Goal: Task Accomplishment & Management: Manage account settings

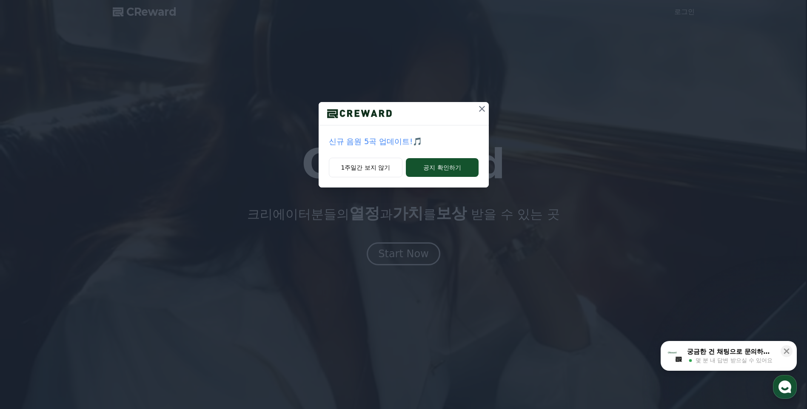
click at [485, 111] on icon at bounding box center [482, 109] width 10 height 10
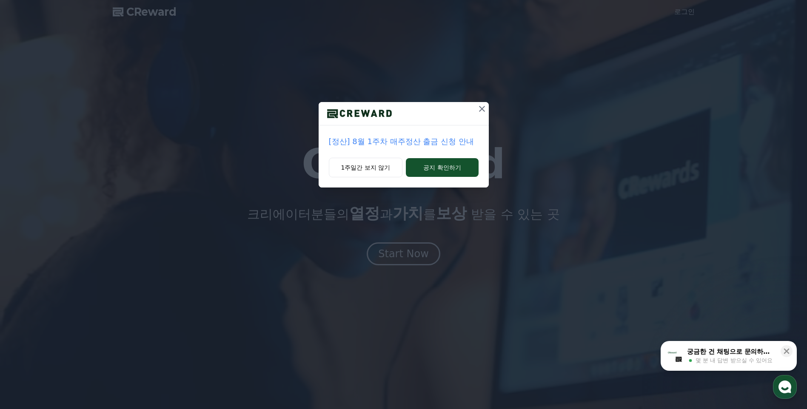
click at [484, 109] on icon at bounding box center [482, 109] width 10 height 10
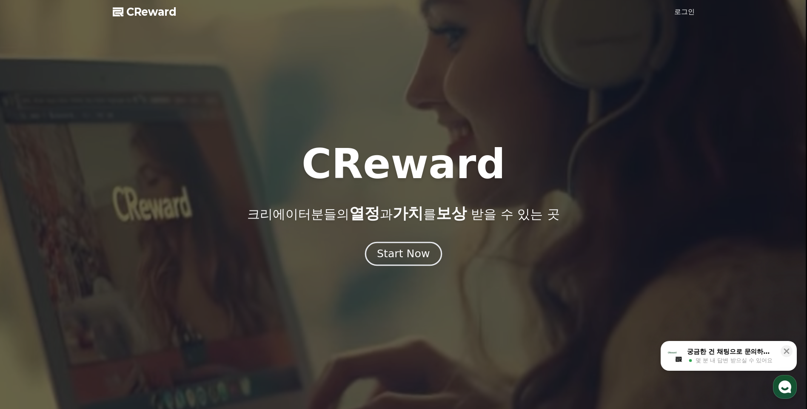
click at [406, 247] on div "Start Now" at bounding box center [403, 254] width 53 height 14
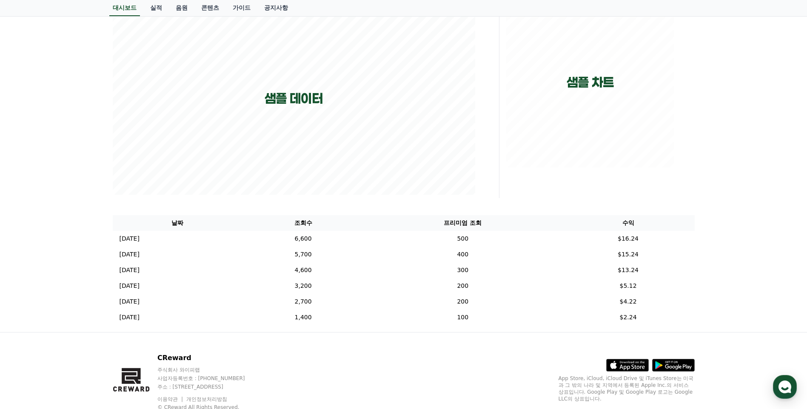
scroll to position [170, 0]
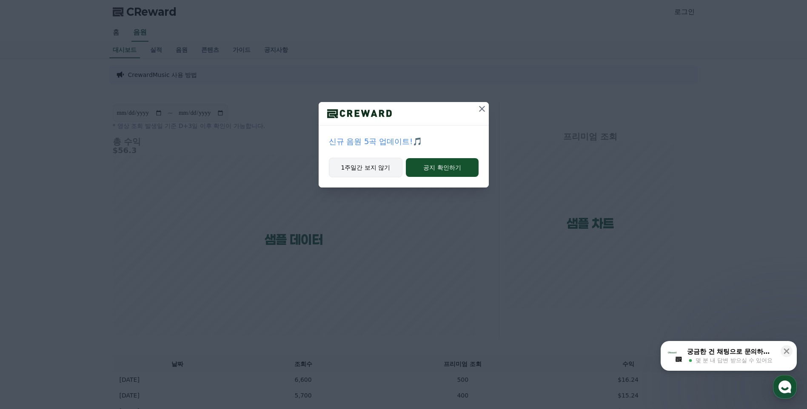
click at [381, 168] on button "1주일간 보지 않기" at bounding box center [366, 168] width 74 height 20
click at [481, 108] on icon at bounding box center [482, 109] width 10 height 10
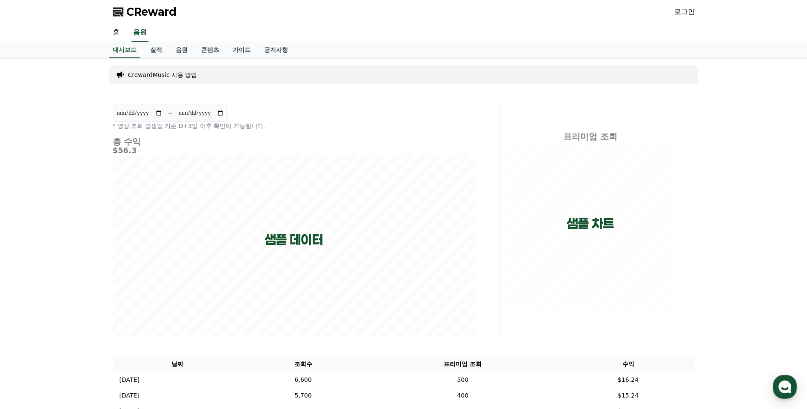
click at [682, 5] on div "CReward 로그인" at bounding box center [403, 12] width 595 height 24
click at [679, 9] on link "로그인" at bounding box center [684, 12] width 20 height 10
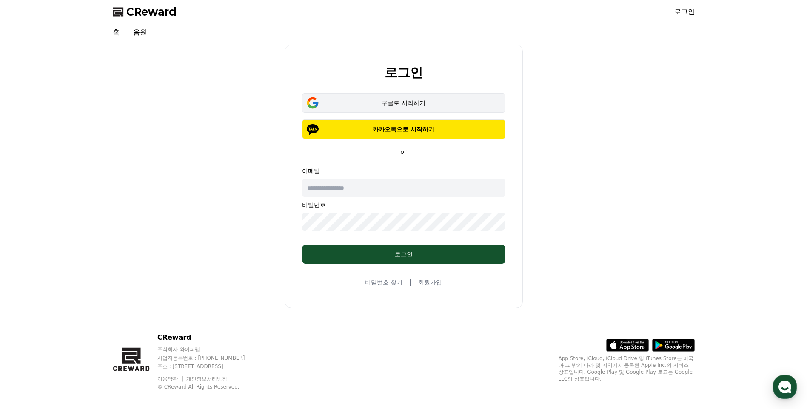
click at [377, 108] on button "구글로 시작하기" at bounding box center [403, 103] width 203 height 20
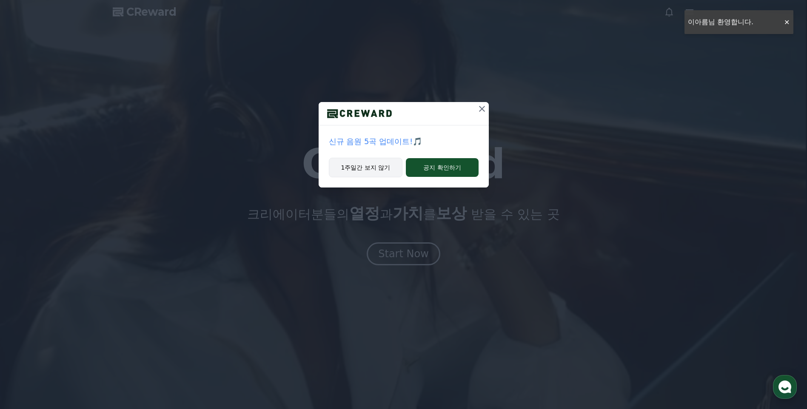
click at [382, 174] on button "1주일간 보지 않기" at bounding box center [366, 168] width 74 height 20
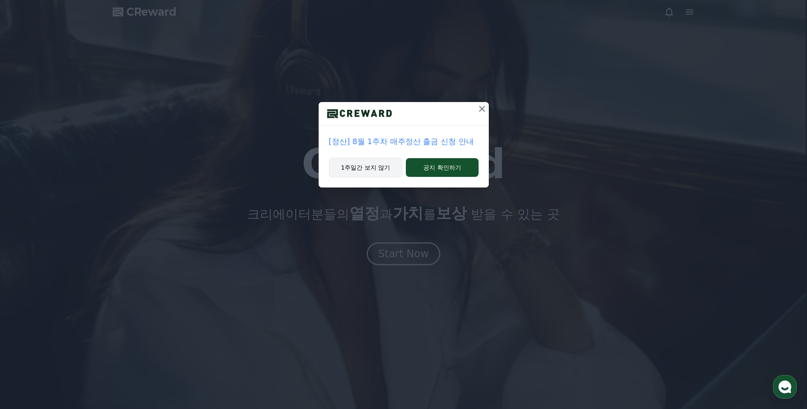
click at [378, 173] on button "1주일간 보지 않기" at bounding box center [366, 168] width 74 height 20
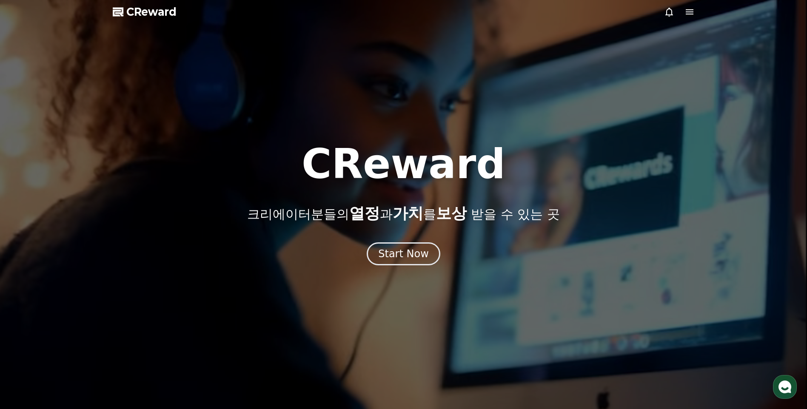
click at [148, 11] on span "CReward" at bounding box center [151, 12] width 50 height 14
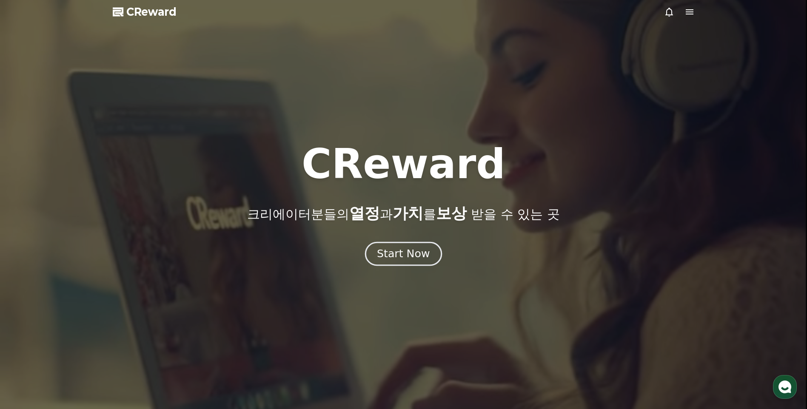
click at [384, 263] on button "Start Now" at bounding box center [403, 254] width 77 height 24
